Goal: Contribute content

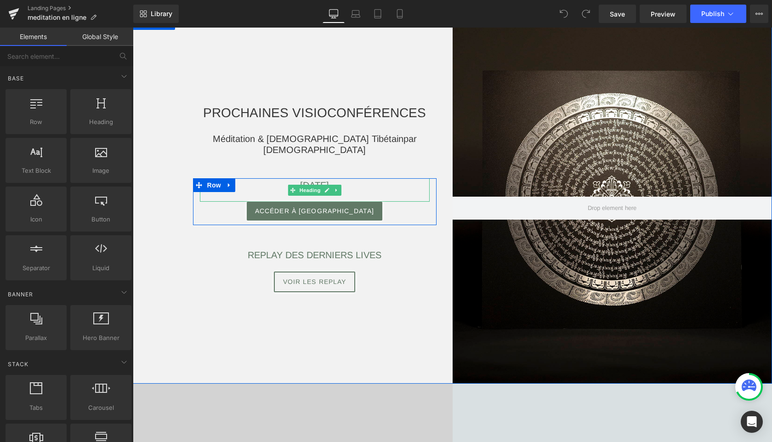
click at [329, 182] on span "[DATE]" at bounding box center [314, 185] width 29 height 10
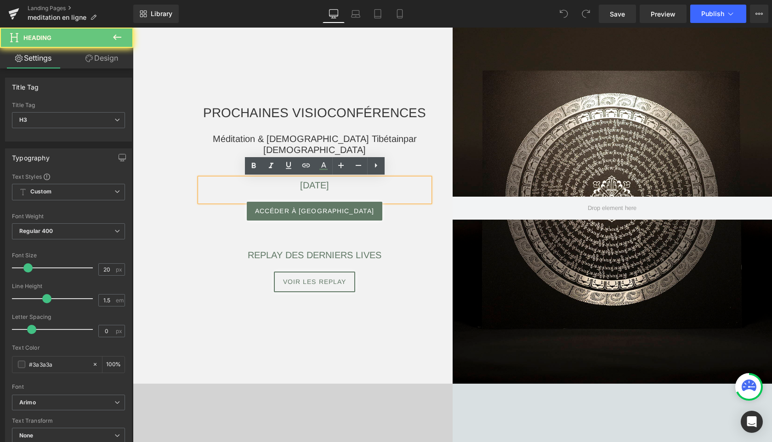
click at [329, 182] on span "[DATE]" at bounding box center [314, 185] width 29 height 10
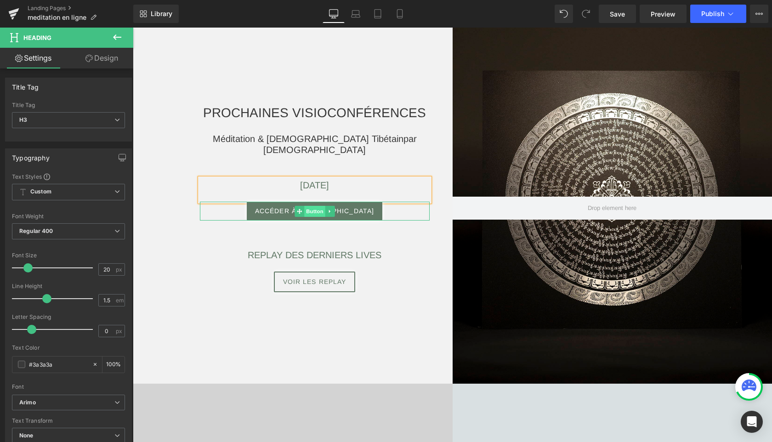
click at [316, 214] on span "Button" at bounding box center [314, 211] width 21 height 11
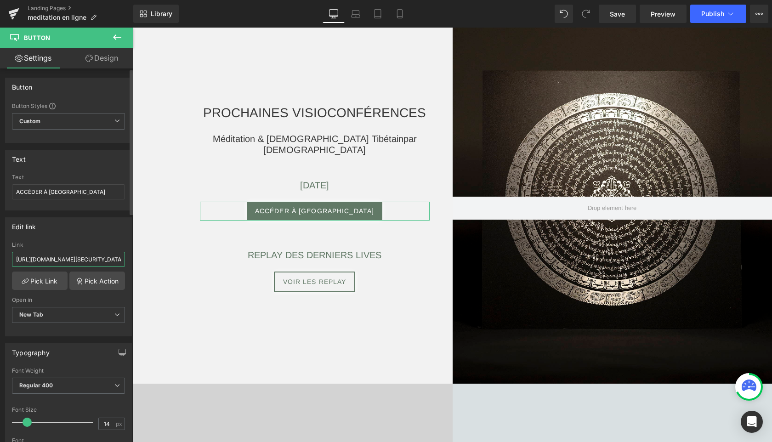
click at [90, 260] on input "[URL][DOMAIN_NAME][SECURITY_DATA]" at bounding box center [68, 259] width 113 height 15
paste input "4896468855?pwd=[SECURITY_DATA]"
type input "[URL][DOMAIN_NAME][SECURITY_DATA]"
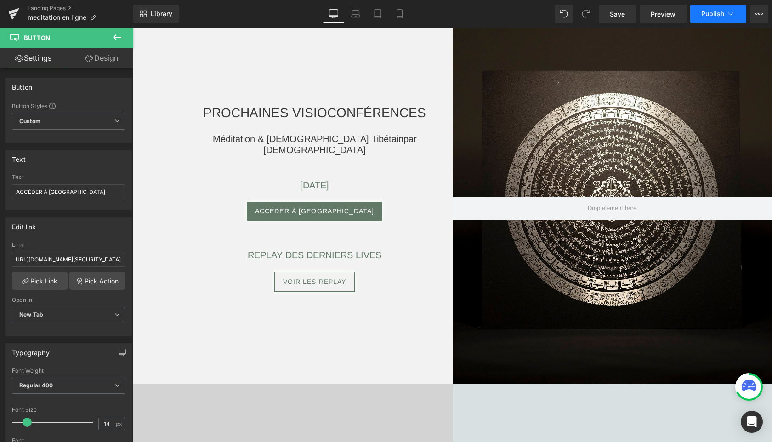
click at [714, 13] on span "Publish" at bounding box center [712, 13] width 23 height 7
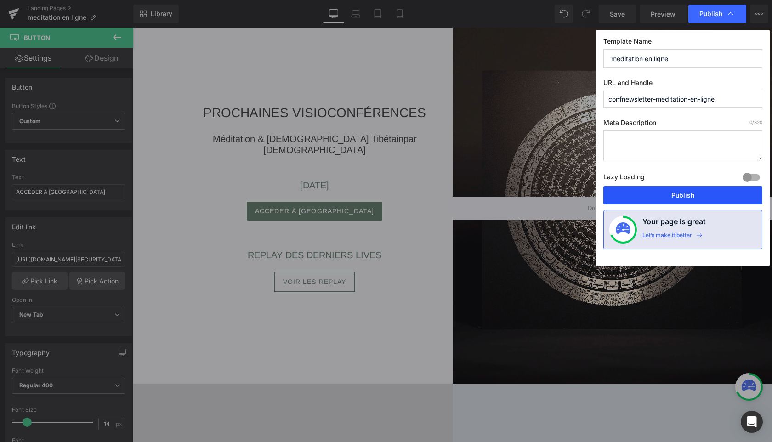
click at [667, 198] on button "Publish" at bounding box center [682, 195] width 159 height 18
